Goal: Use online tool/utility: Utilize a website feature to perform a specific function

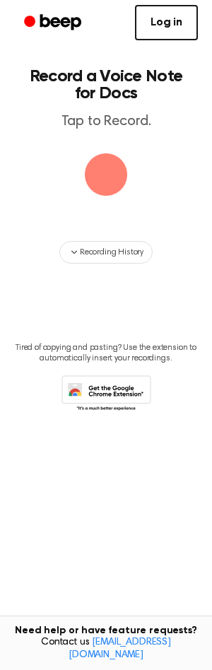
click at [170, 25] on link "Log in" at bounding box center [166, 22] width 63 height 35
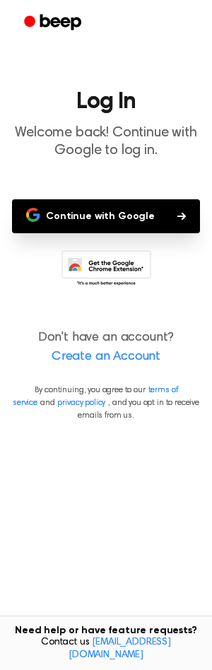
click at [114, 216] on button "Continue with Google" at bounding box center [106, 216] width 188 height 34
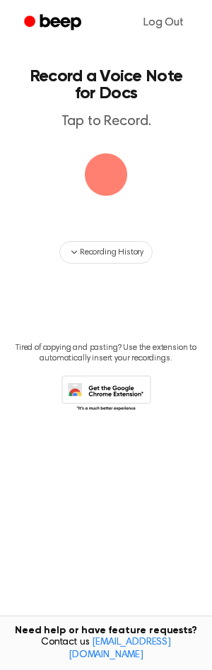
click at [120, 165] on img "button" at bounding box center [106, 174] width 42 height 42
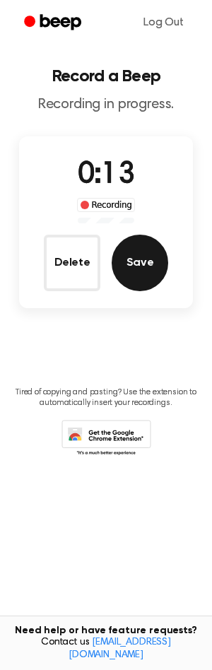
click at [139, 260] on button "Save" at bounding box center [140, 263] width 57 height 57
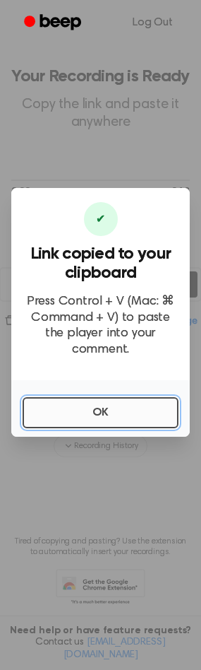
click at [86, 406] on button "OK" at bounding box center [101, 412] width 156 height 31
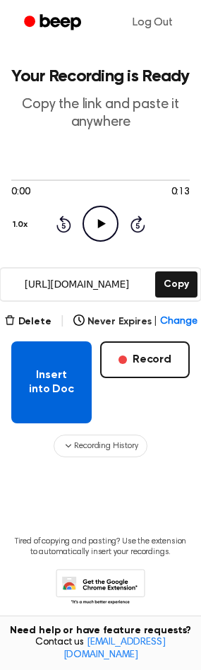
click at [51, 383] on button "Insert into Doc" at bounding box center [51, 382] width 81 height 82
click at [47, 383] on button "Insert into Doc" at bounding box center [51, 382] width 81 height 82
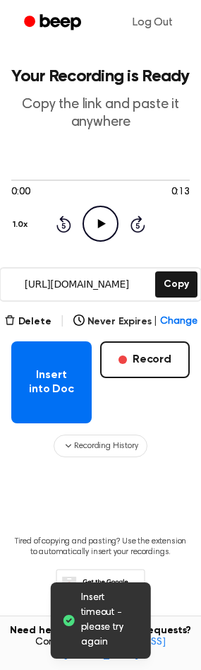
click at [66, 620] on icon at bounding box center [68, 620] width 11 height 11
click at [92, 595] on span "Insert timeout - please try again" at bounding box center [110, 620] width 59 height 59
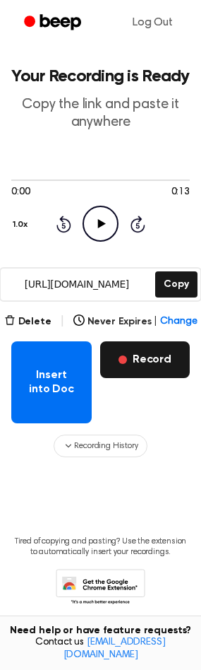
click at [127, 360] on span "button" at bounding box center [123, 360] width 8 height 8
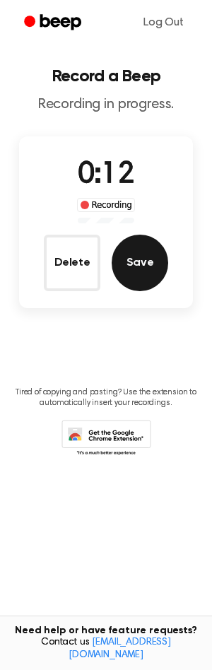
click at [154, 271] on button "Save" at bounding box center [140, 263] width 57 height 57
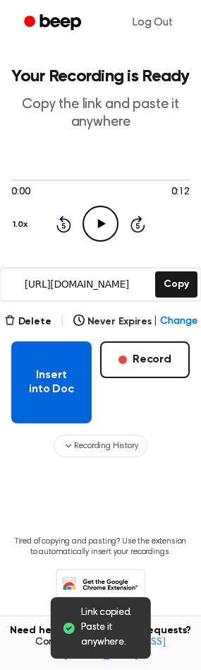
click at [40, 383] on button "Insert into Doc" at bounding box center [51, 382] width 81 height 82
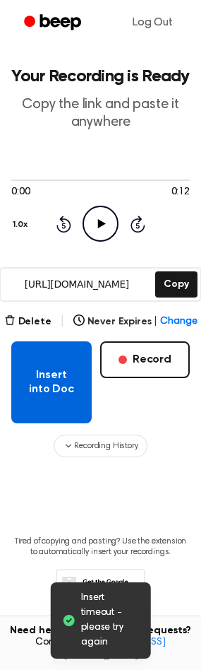
click at [40, 381] on button "Insert into Doc" at bounding box center [51, 382] width 81 height 82
click at [55, 377] on button "Insert into Doc" at bounding box center [51, 382] width 81 height 82
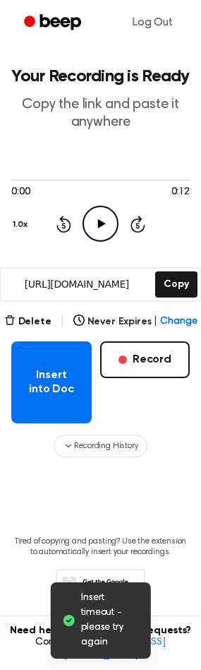
click at [65, 618] on icon at bounding box center [68, 620] width 11 height 11
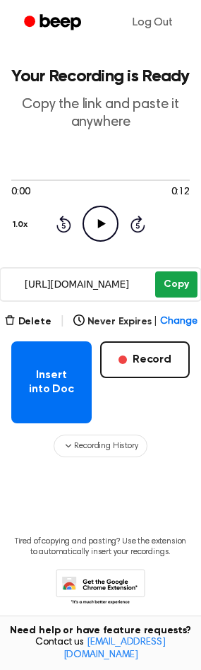
click at [184, 281] on button "Copy" at bounding box center [177, 284] width 42 height 26
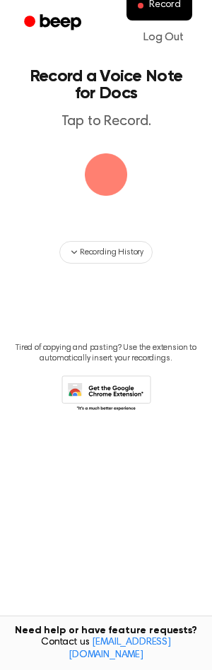
click at [110, 170] on img "button" at bounding box center [106, 174] width 42 height 42
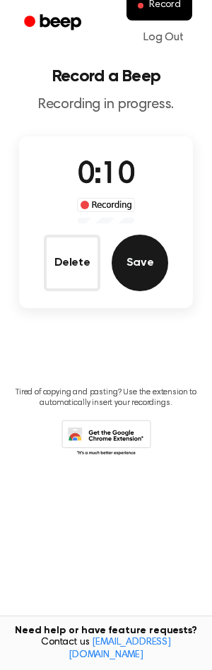
click at [139, 268] on button "Save" at bounding box center [140, 263] width 57 height 57
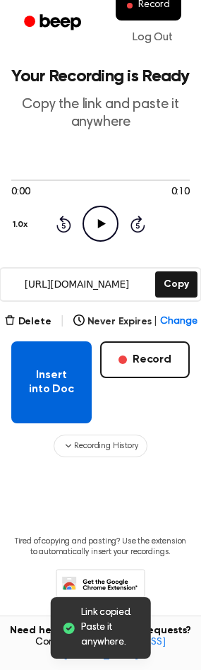
click at [48, 381] on button "Insert into Doc" at bounding box center [51, 382] width 81 height 82
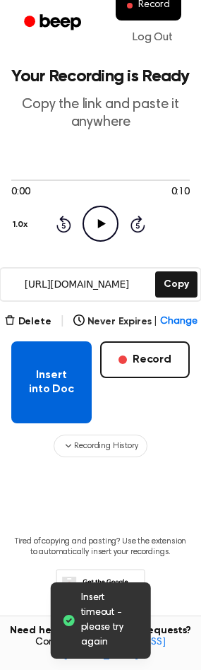
click at [57, 387] on button "Insert into Doc" at bounding box center [51, 382] width 81 height 82
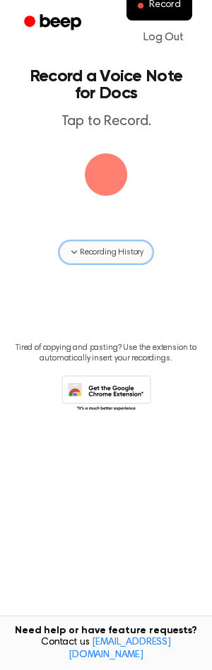
click at [118, 252] on span "Recording History" at bounding box center [112, 252] width 64 height 13
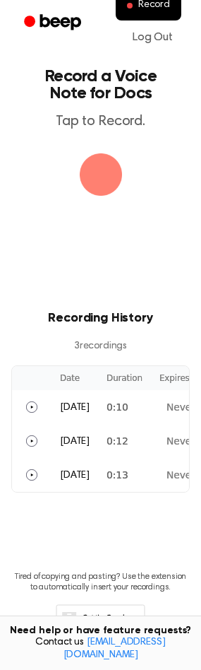
click at [94, 169] on img "button" at bounding box center [101, 174] width 42 height 42
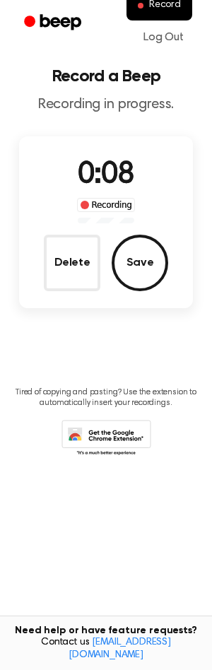
click at [122, 438] on icon at bounding box center [106, 439] width 90 height 39
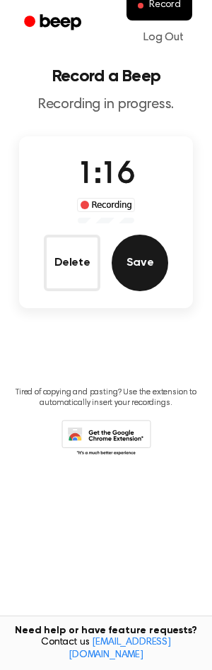
click at [146, 262] on button "Save" at bounding box center [140, 263] width 57 height 57
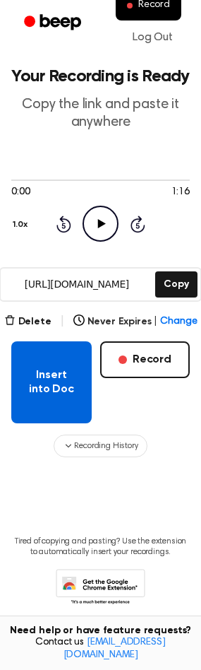
click at [49, 398] on button "Insert into Doc" at bounding box center [51, 382] width 81 height 82
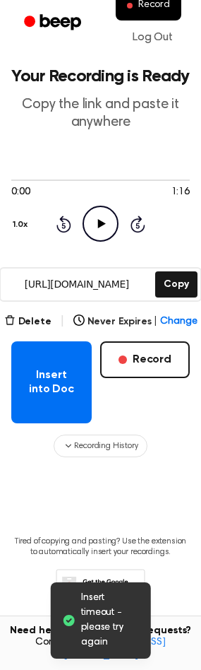
click at [62, 618] on icon at bounding box center [68, 621] width 14 height 14
click at [69, 623] on icon at bounding box center [68, 621] width 14 height 14
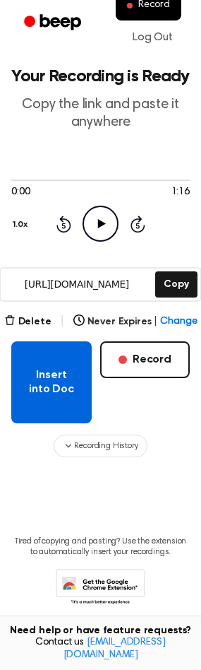
click at [73, 399] on button "Insert into Doc" at bounding box center [51, 382] width 81 height 82
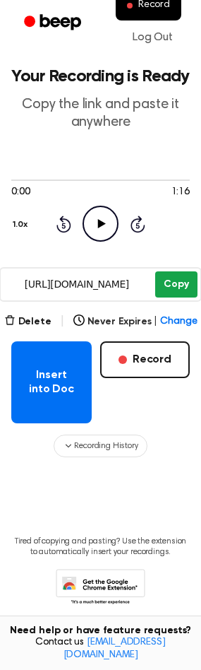
click at [194, 278] on button "Copy" at bounding box center [177, 284] width 42 height 26
